Goal: Information Seeking & Learning: Learn about a topic

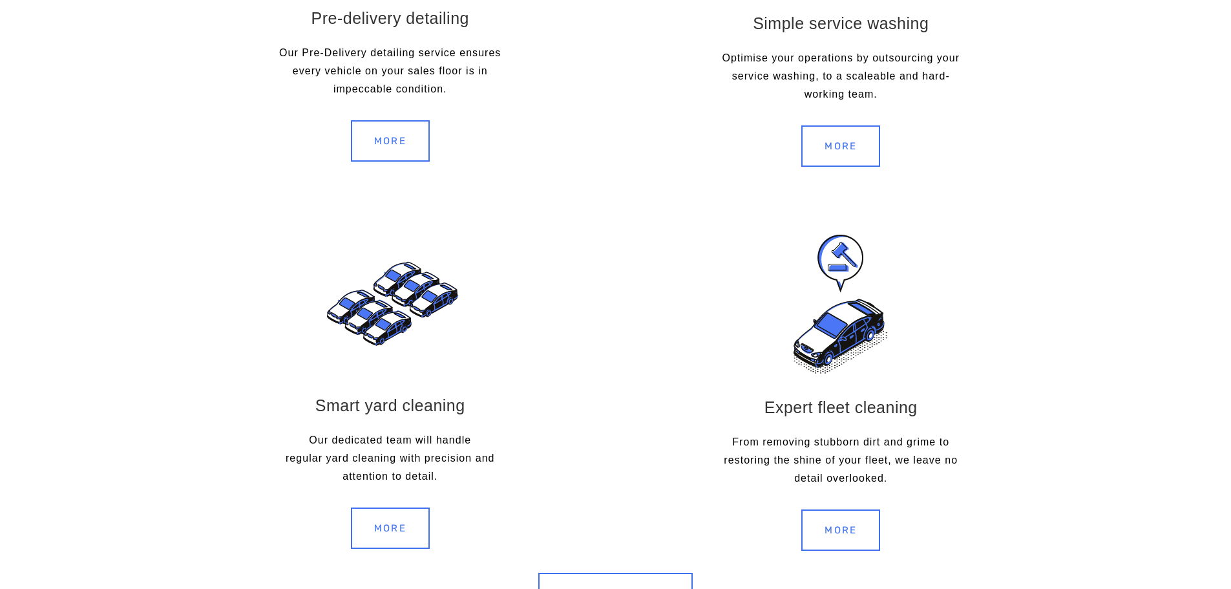
scroll to position [1671, 0]
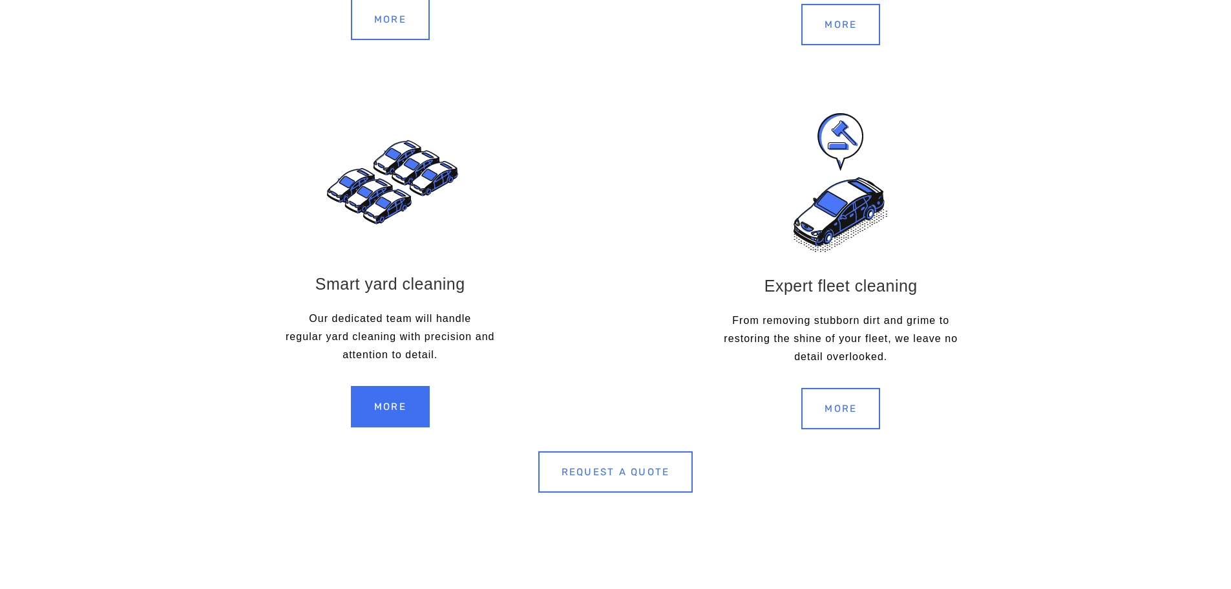
click at [385, 399] on link "MORE" at bounding box center [390, 406] width 79 height 41
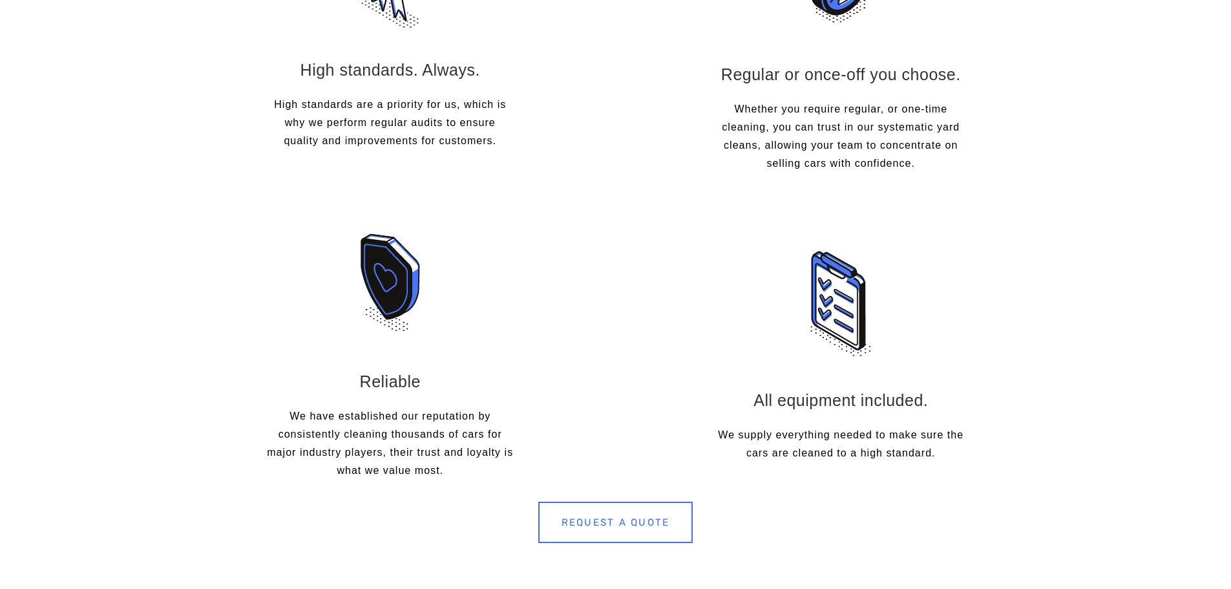
scroll to position [1017, 0]
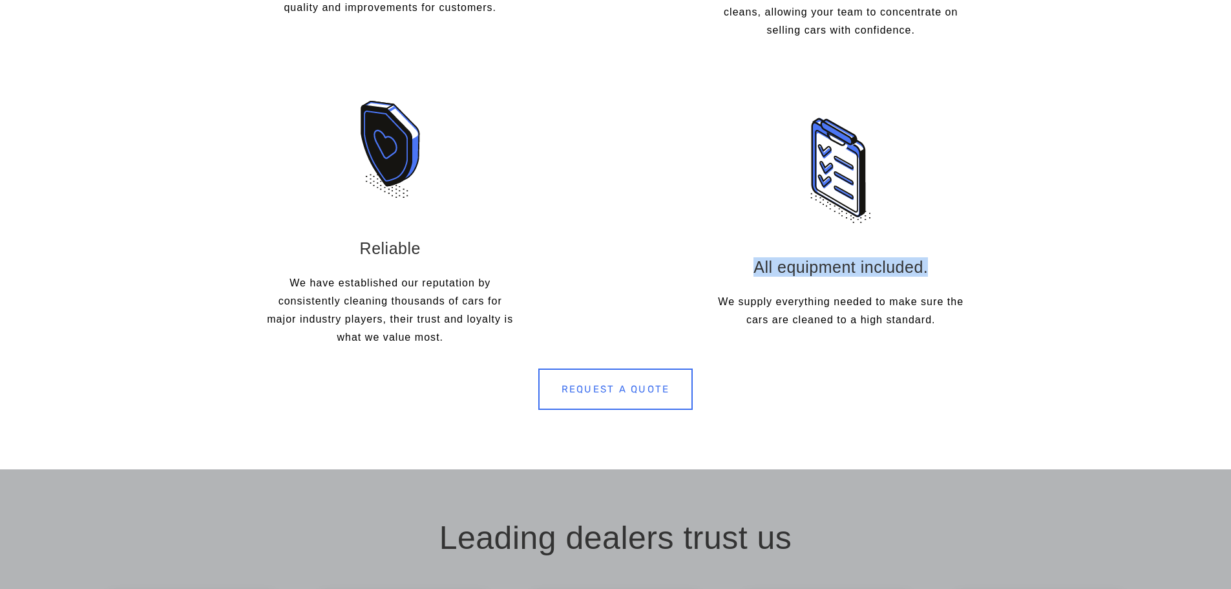
drag, startPoint x: 1222, startPoint y: 240, endPoint x: 1222, endPoint y: 248, distance: 7.8
click at [1222, 248] on section "Consistently high-quality High standards. Always. High standards are a priority…" at bounding box center [615, 71] width 1231 height 796
click at [1152, 256] on div "Consistently high-quality High standards. Always. High standards are a priority…" at bounding box center [616, 39] width 1082 height 636
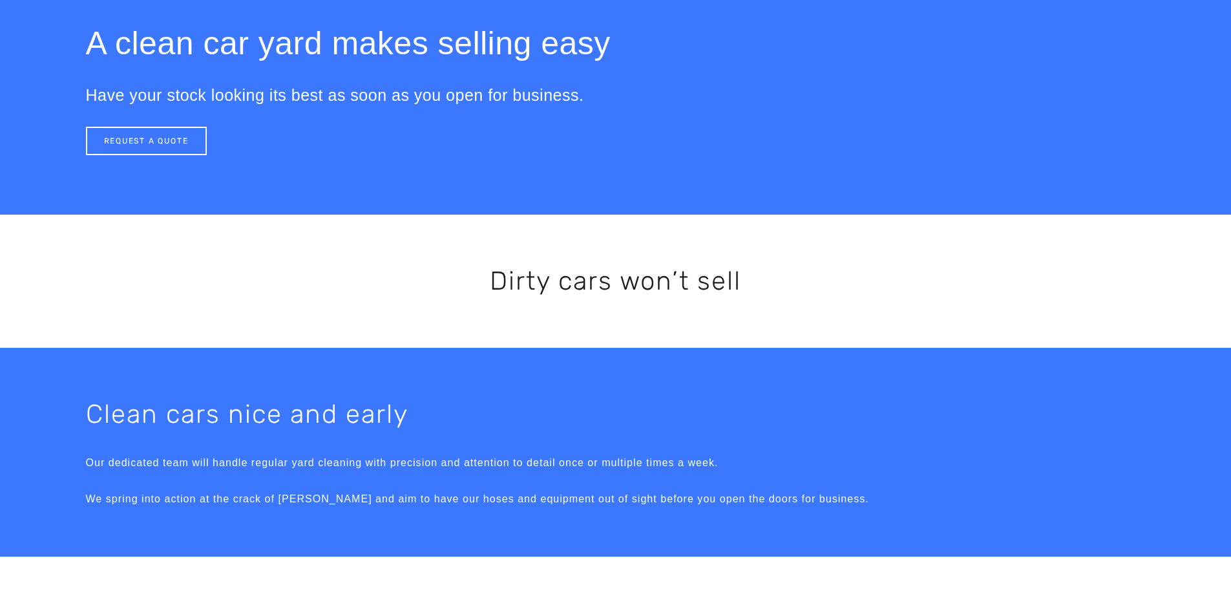
scroll to position [0, 0]
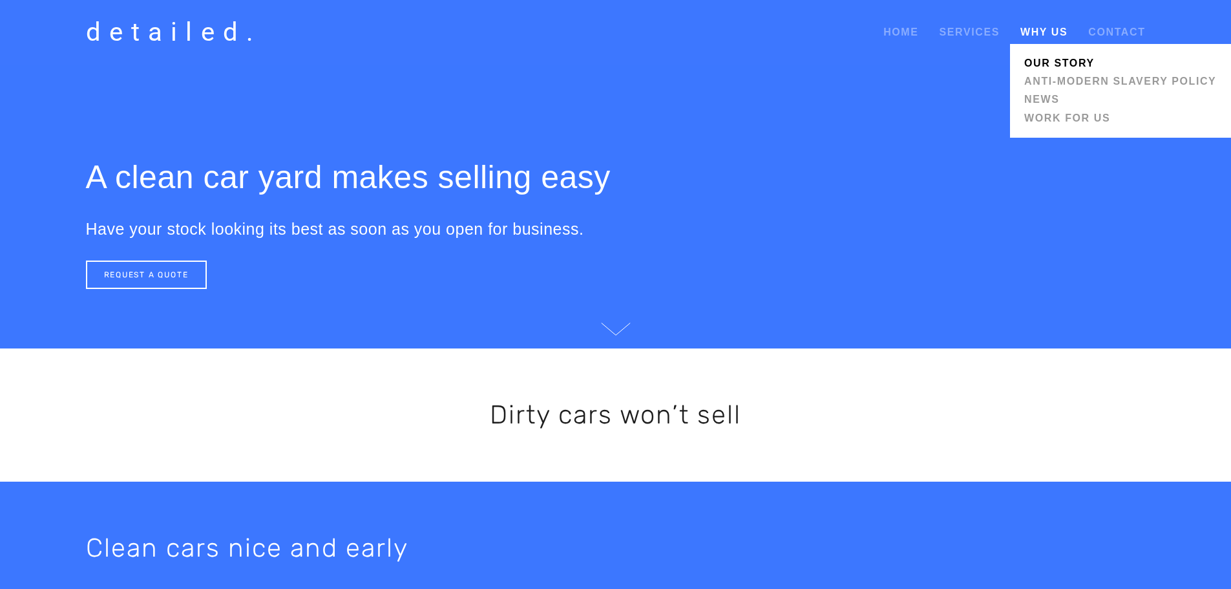
click at [1041, 61] on link "Our Story" at bounding box center [1120, 63] width 200 height 18
